Goal: Navigation & Orientation: Find specific page/section

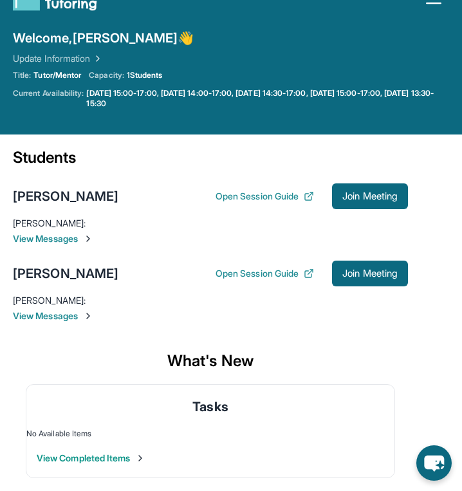
scroll to position [30, 0]
click at [308, 191] on icon at bounding box center [308, 196] width 10 height 10
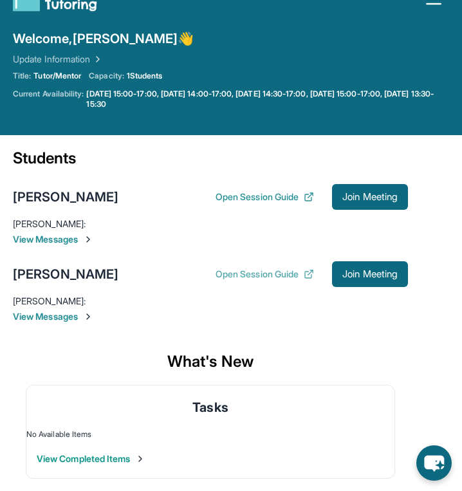
click at [259, 276] on button "Open Session Guide" at bounding box center [264, 273] width 98 height 13
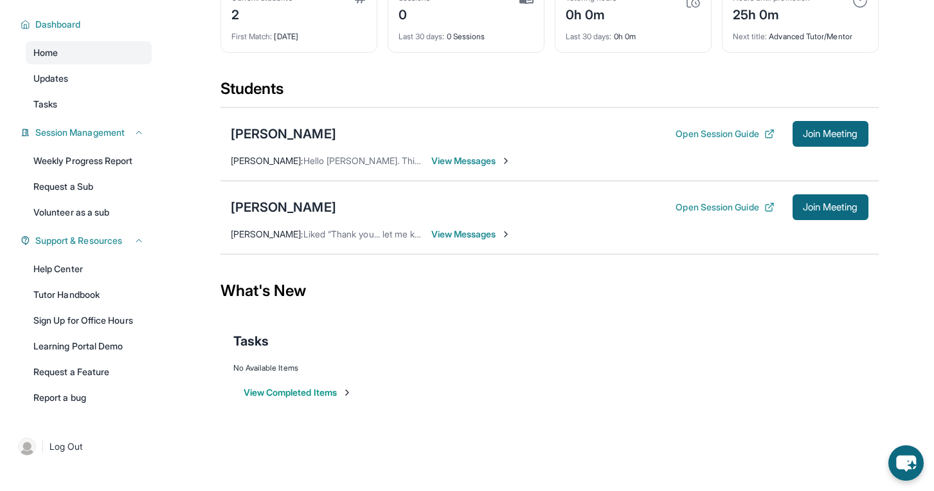
scroll to position [101, 0]
click at [90, 306] on link "Tutor Handbook" at bounding box center [89, 294] width 126 height 23
click at [471, 131] on span "Join Meeting" at bounding box center [830, 134] width 55 height 8
click at [471, 130] on span "Join Meeting" at bounding box center [830, 134] width 55 height 8
click at [471, 127] on button "Open Session Guide" at bounding box center [725, 133] width 98 height 13
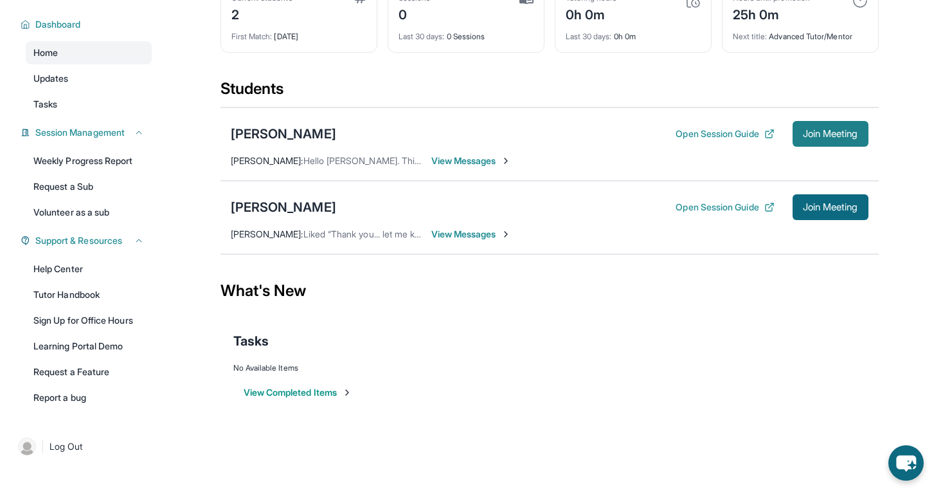
click at [471, 130] on span "Join Meeting" at bounding box center [830, 134] width 55 height 8
click at [58, 357] on link "Learning Portal Demo" at bounding box center [89, 345] width 126 height 23
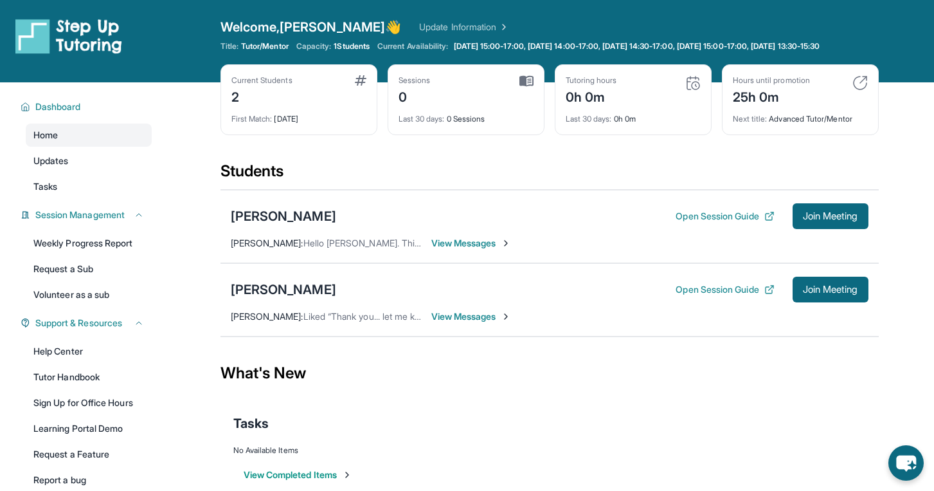
scroll to position [0, 0]
click at [465, 44] on span "[DATE] 15:00-17:00, [DATE] 14:00-17:00, [DATE] 14:30-17:00, [DATE] 15:00-17:00,…" at bounding box center [637, 46] width 366 height 10
click at [351, 49] on span "1 Students" at bounding box center [352, 46] width 36 height 10
click at [471, 91] on img at bounding box center [692, 82] width 15 height 15
click at [471, 89] on img at bounding box center [860, 82] width 15 height 15
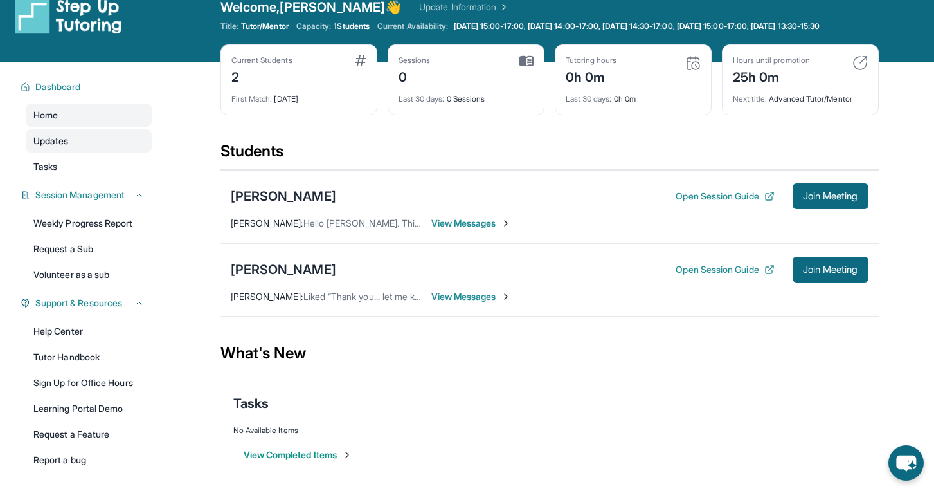
scroll to position [25, 0]
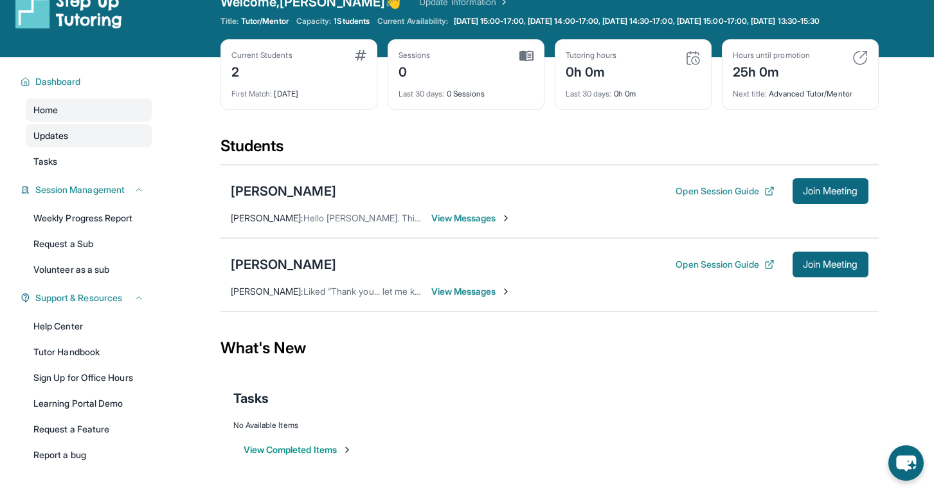
click at [75, 147] on link "Updates" at bounding box center [89, 135] width 126 height 23
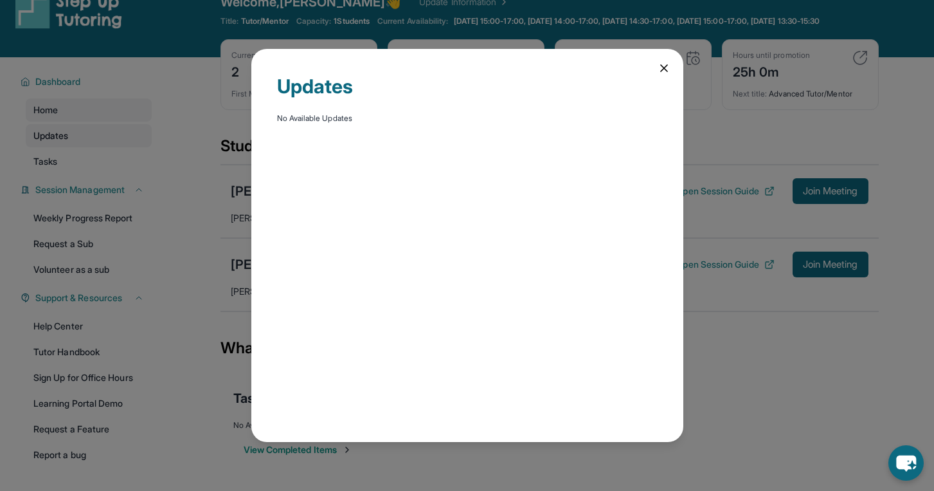
scroll to position [0, 0]
click at [471, 64] on icon at bounding box center [664, 68] width 13 height 13
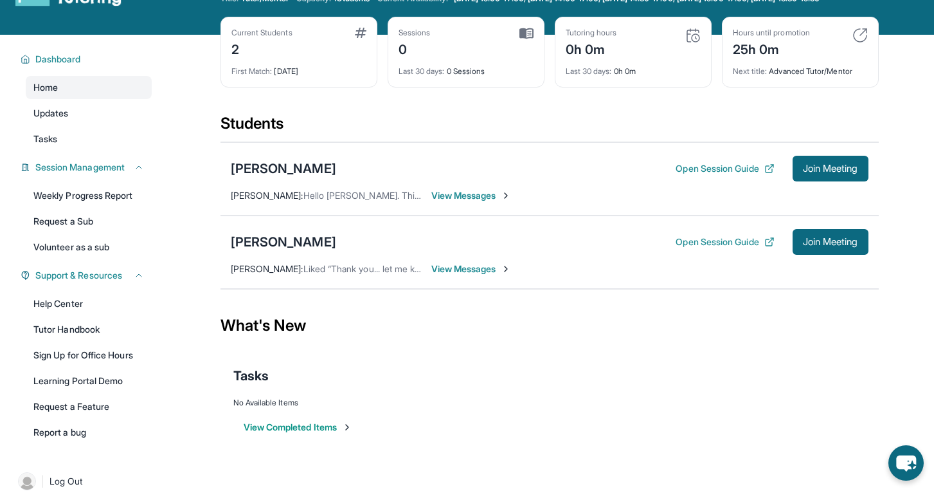
scroll to position [50, 0]
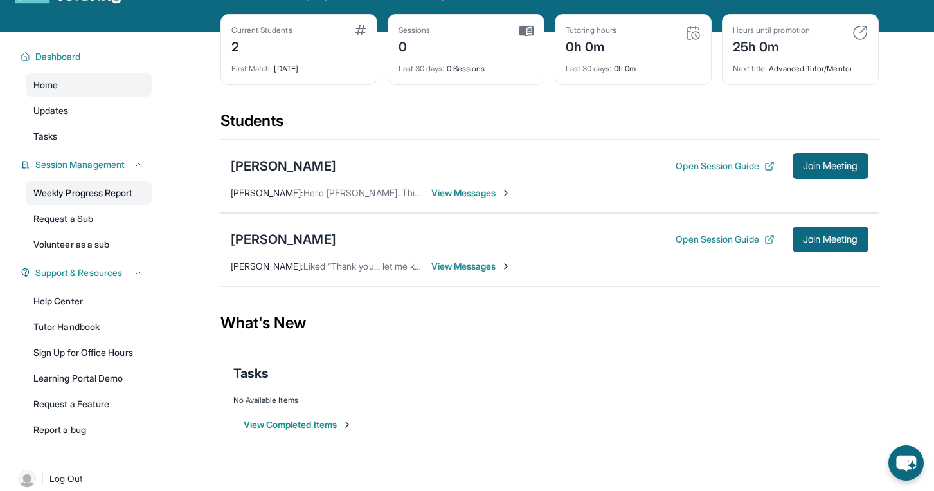
click at [96, 202] on link "Weekly Progress Report" at bounding box center [89, 192] width 126 height 23
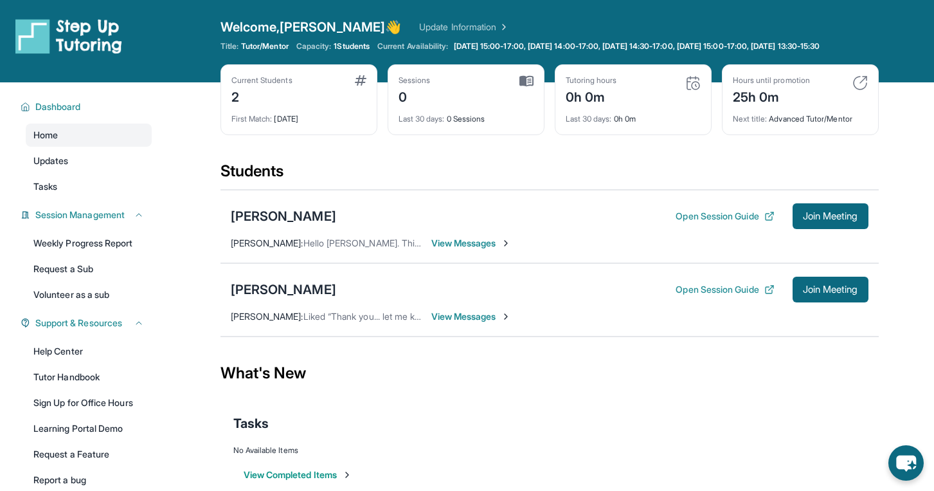
scroll to position [0, 0]
click at [471, 91] on img at bounding box center [692, 82] width 15 height 15
click at [471, 86] on div "Tutoring hours" at bounding box center [591, 80] width 51 height 10
click at [93, 221] on span "Session Management" at bounding box center [79, 214] width 89 height 13
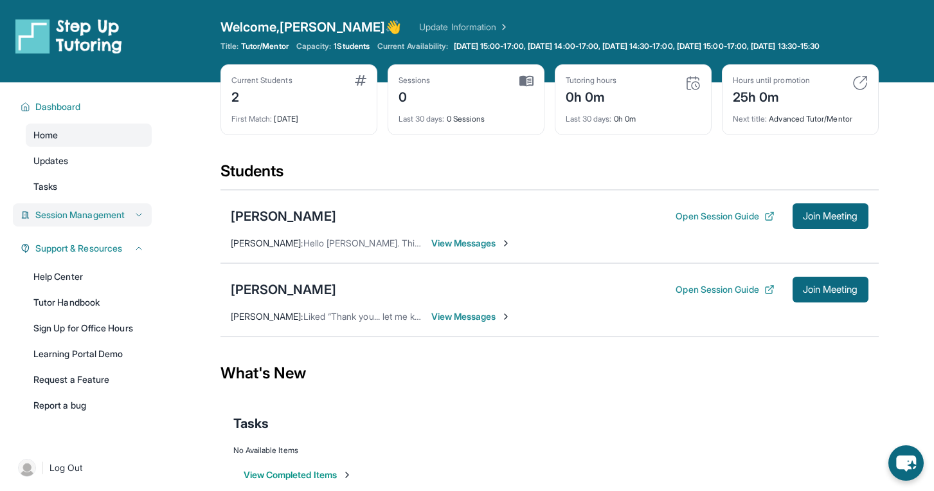
click at [93, 221] on span "Session Management" at bounding box center [79, 214] width 89 height 13
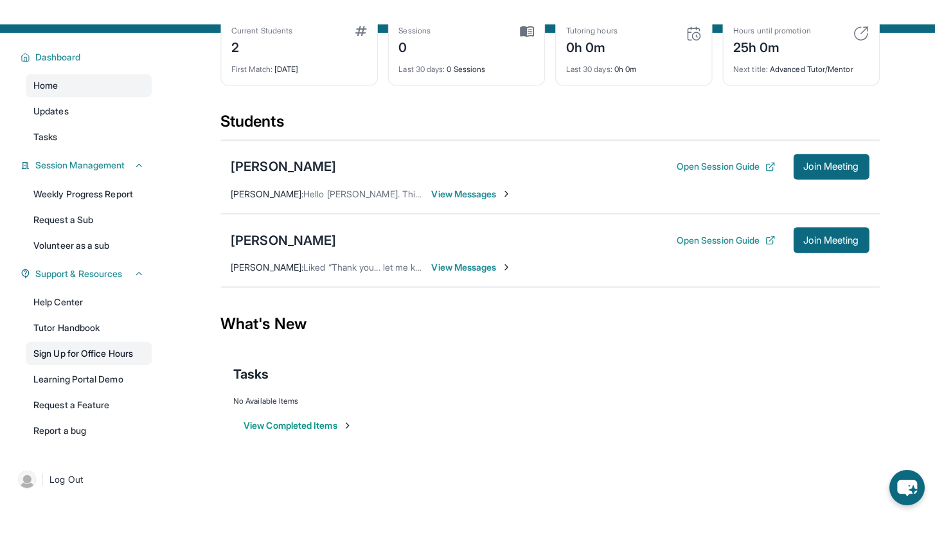
scroll to position [80, 0]
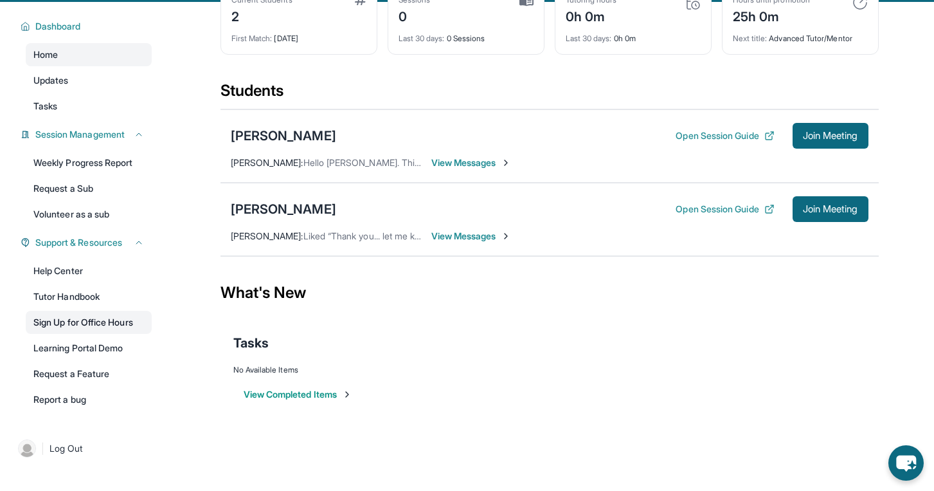
click at [85, 329] on link "Sign Up for Office Hours" at bounding box center [89, 322] width 126 height 23
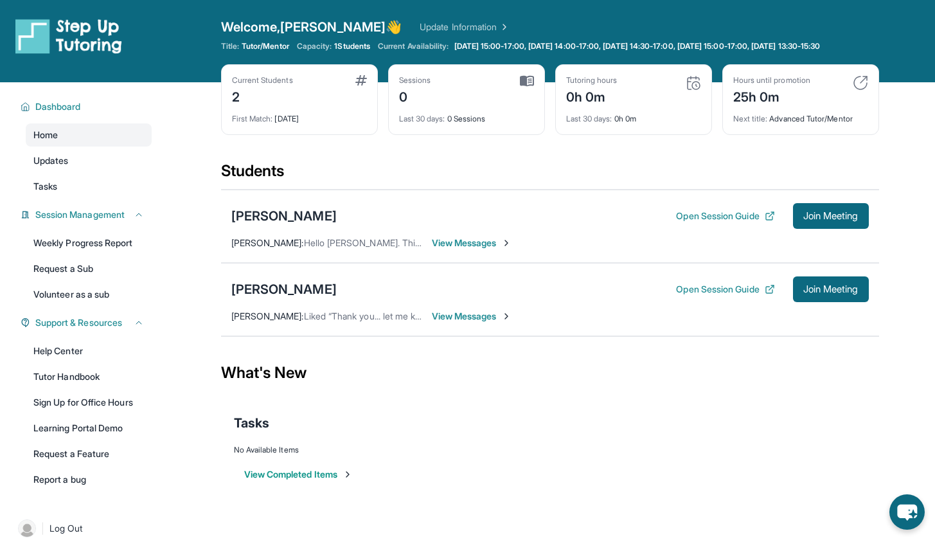
scroll to position [0, 0]
